Goal: Task Accomplishment & Management: Complete application form

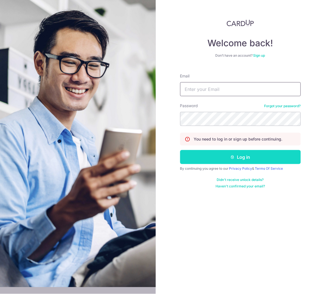
type input "div@eyebracesclinic.com"
click at [213, 155] on button "Log in" at bounding box center [240, 157] width 121 height 14
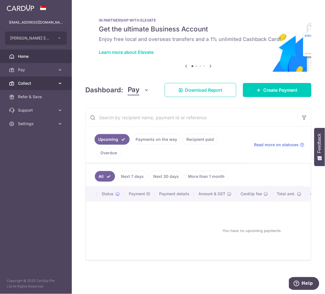
drag, startPoint x: 43, startPoint y: 77, endPoint x: 42, endPoint y: 81, distance: 3.5
click at [43, 77] on link "Collect" at bounding box center [36, 83] width 72 height 13
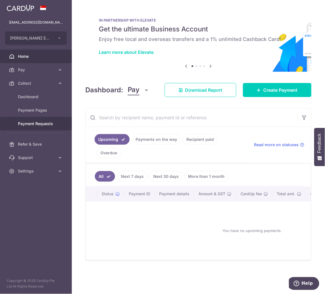
click at [32, 121] on span "Payment Requests" at bounding box center [36, 124] width 37 height 6
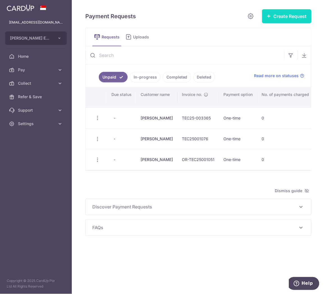
click at [283, 19] on button "Create Request" at bounding box center [286, 16] width 49 height 14
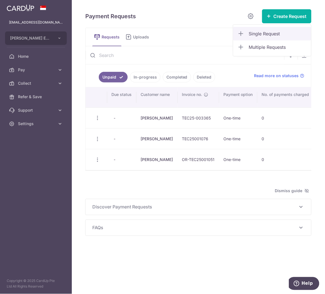
click at [270, 29] on link "Single Request" at bounding box center [272, 33] width 78 height 13
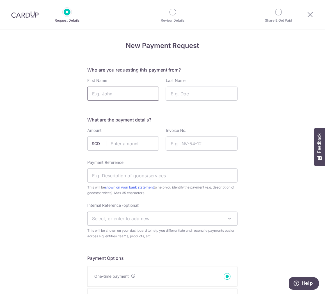
drag, startPoint x: 0, startPoint y: 0, endPoint x: 127, endPoint y: 90, distance: 155.7
click at [127, 90] on input "First Name" at bounding box center [123, 94] width 72 height 14
type input "Andrew"
click at [185, 95] on input "Last Name" at bounding box center [202, 94] width 72 height 14
type input "Gan"
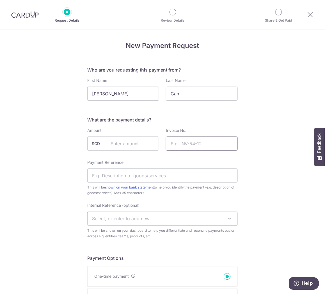
drag, startPoint x: 207, startPoint y: 147, endPoint x: 199, endPoint y: 147, distance: 7.9
click at [207, 147] on input "Invoice No." at bounding box center [202, 144] width 72 height 14
drag, startPoint x: 112, startPoint y: 142, endPoint x: 122, endPoint y: 142, distance: 10.1
click at [112, 142] on input "text" at bounding box center [123, 144] width 72 height 14
type input "65.40"
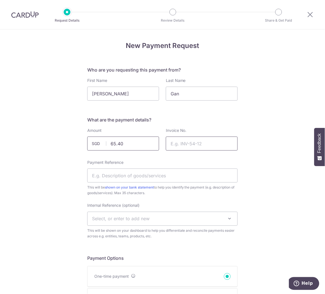
paste input "884768586606"
drag, startPoint x: 204, startPoint y: 145, endPoint x: 59, endPoint y: 147, distance: 144.9
paste input "TEC25-00336"
type input "TEC25-003366"
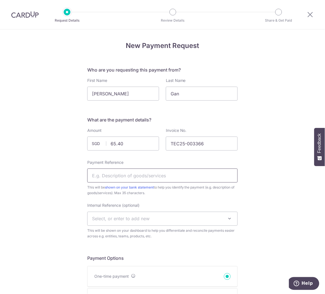
click at [141, 172] on input "Payment Reference" at bounding box center [162, 176] width 150 height 14
type input "Consultation"
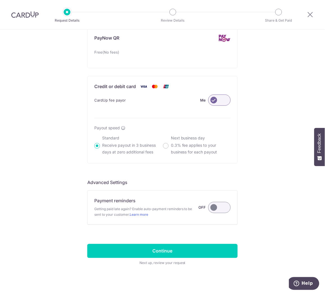
scroll to position [340, 0]
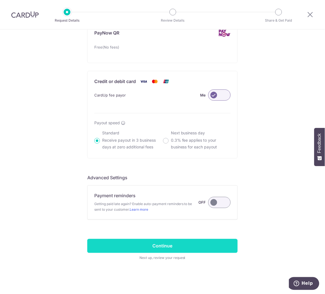
click at [195, 243] on input "Continue" at bounding box center [162, 246] width 150 height 14
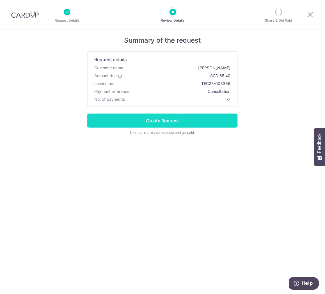
click at [202, 121] on input "Create Request" at bounding box center [162, 121] width 150 height 14
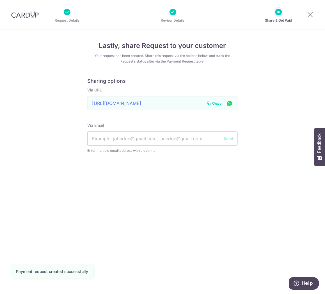
click at [213, 102] on span "Copy" at bounding box center [218, 104] width 10 height 6
click at [313, 14] on icon at bounding box center [310, 14] width 7 height 7
